Goal: Task Accomplishment & Management: Use online tool/utility

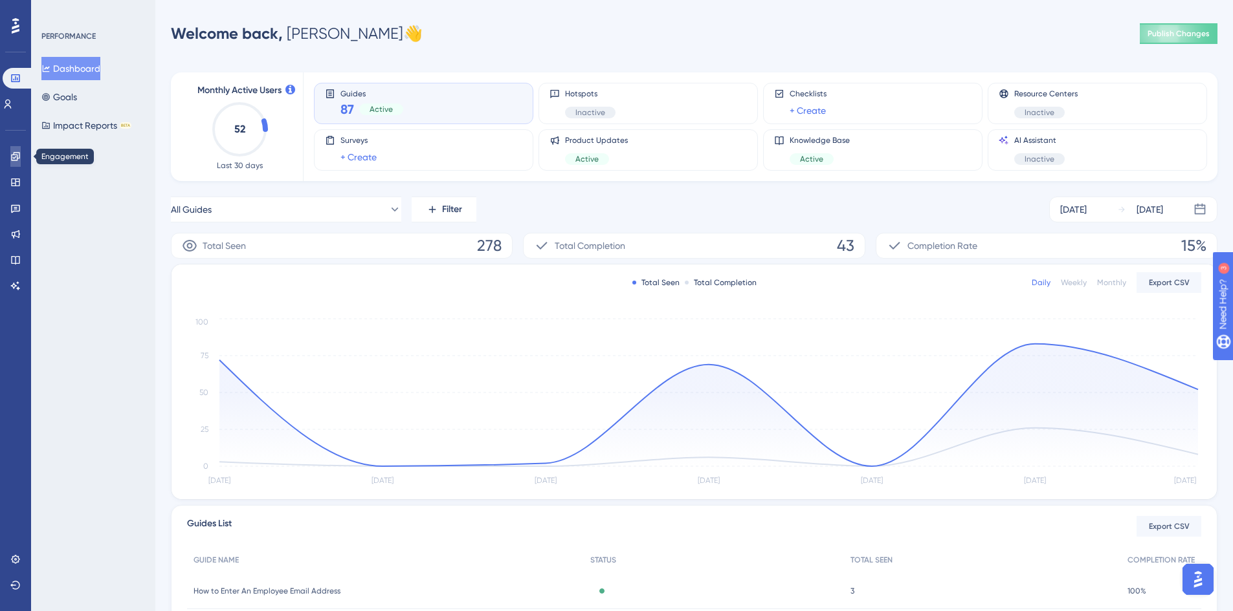
click at [12, 160] on icon at bounding box center [15, 156] width 8 height 8
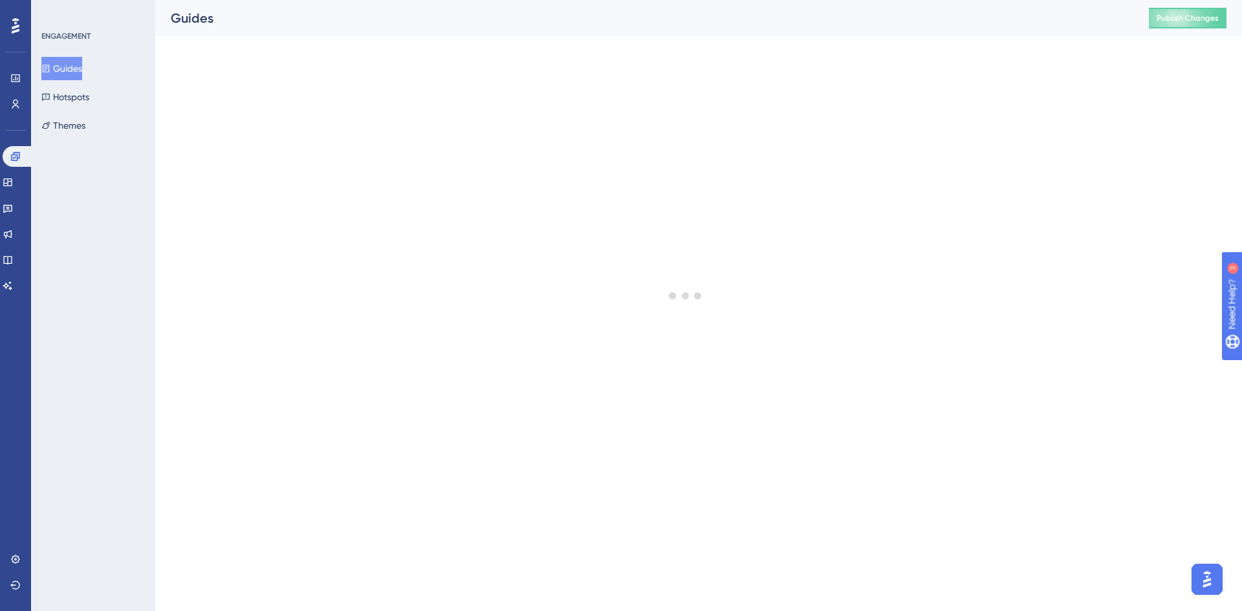
click at [78, 69] on button "Guides" at bounding box center [61, 68] width 41 height 23
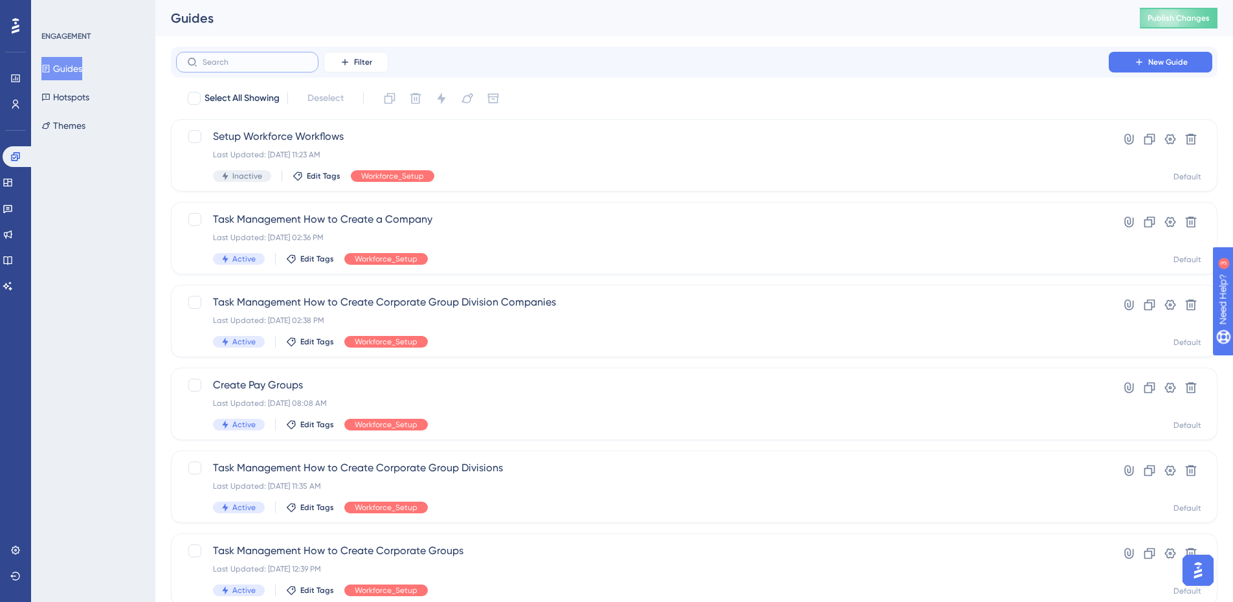
click at [254, 61] on input "text" at bounding box center [255, 62] width 105 height 9
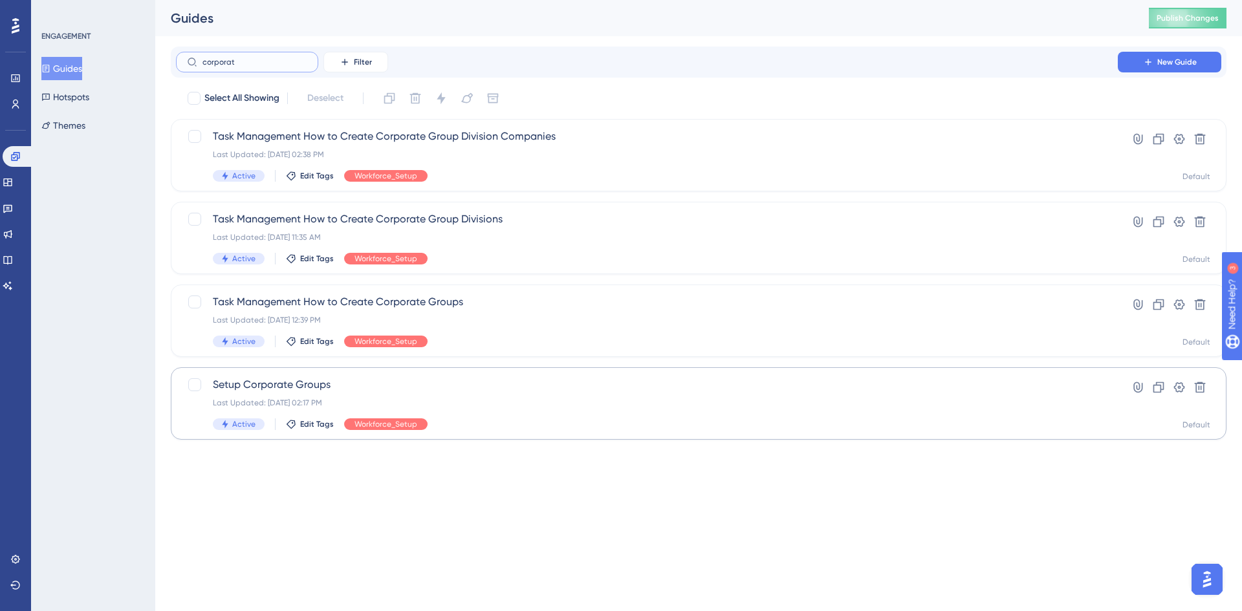
type input "corporat"
click at [302, 390] on span "Setup Corporate Groups" at bounding box center [647, 385] width 868 height 16
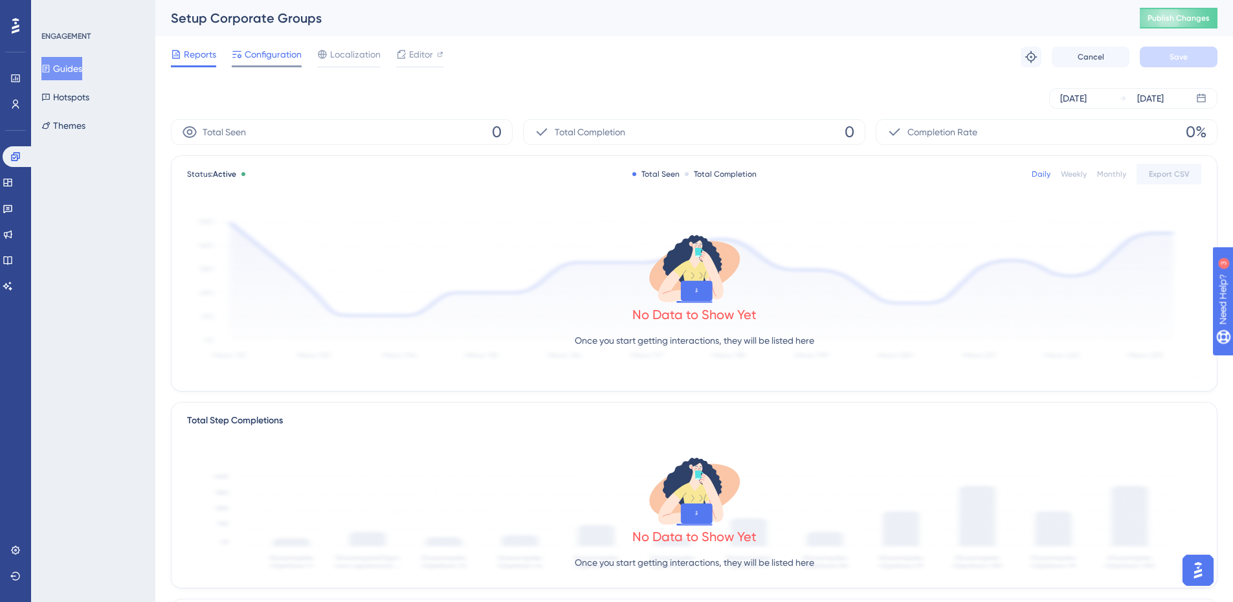
click at [269, 60] on span "Configuration" at bounding box center [273, 55] width 57 height 16
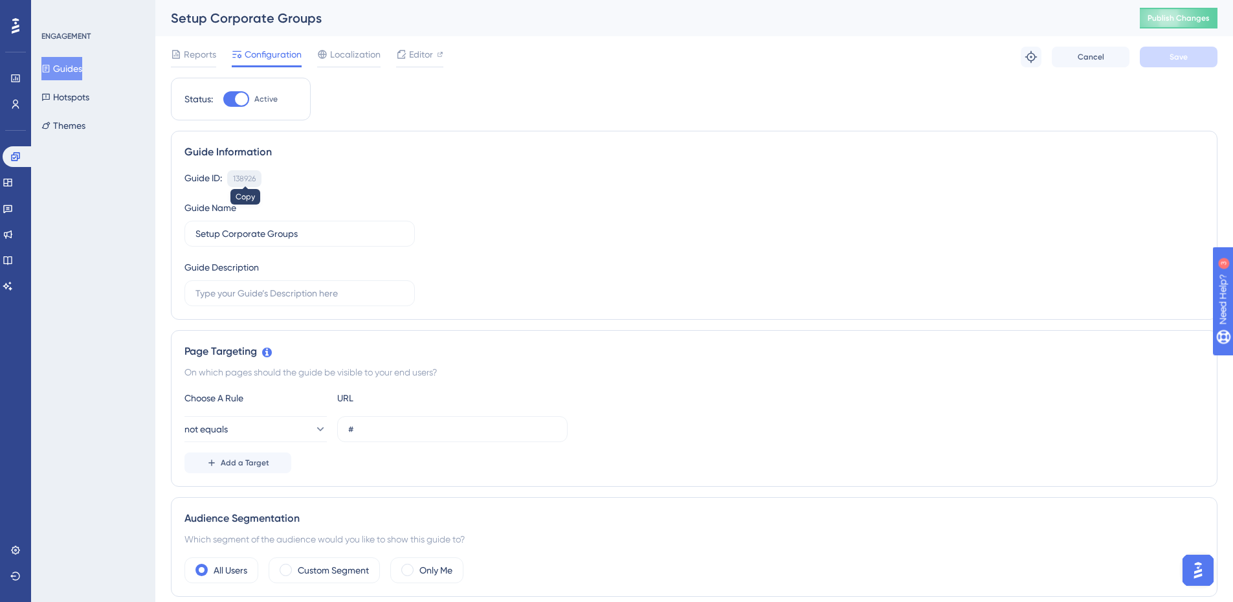
click at [234, 175] on div "138926" at bounding box center [244, 178] width 23 height 10
copy div "138926"
click at [431, 60] on span "Editor" at bounding box center [421, 55] width 24 height 16
